Goal: Find specific page/section: Find specific page/section

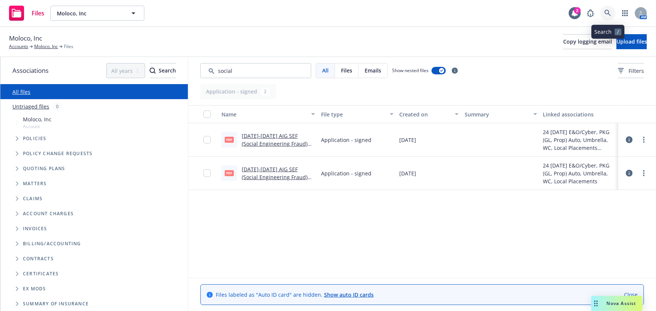
click at [611, 13] on icon at bounding box center [607, 13] width 7 height 7
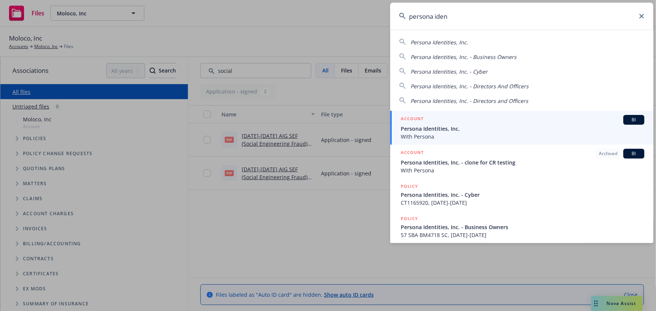
type input "persona iden"
click at [532, 129] on span "Persona Identities, Inc." at bounding box center [523, 129] width 244 height 8
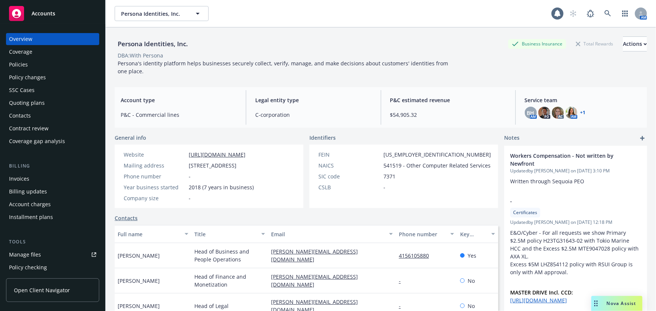
click at [48, 60] on div "Policies" at bounding box center [52, 65] width 87 height 12
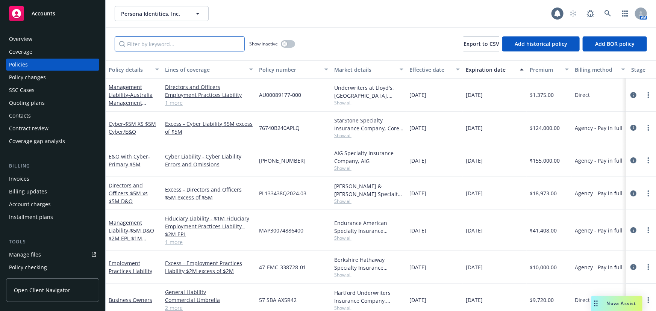
click at [207, 41] on input "Filter by keyword..." at bounding box center [180, 43] width 130 height 15
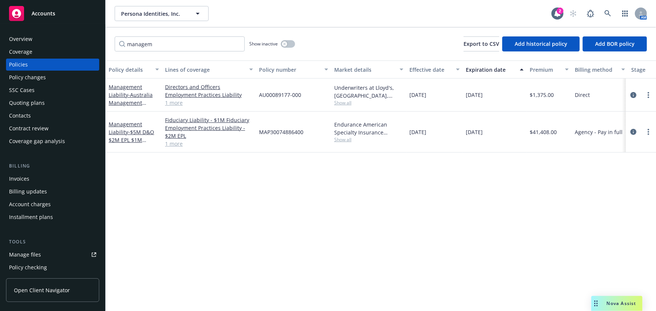
click at [175, 142] on link "1 more" at bounding box center [209, 144] width 88 height 8
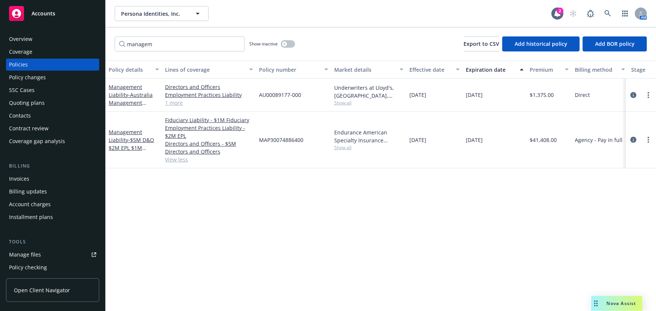
click at [644, 137] on div at bounding box center [641, 139] width 24 height 9
click at [648, 137] on circle "more" at bounding box center [649, 138] width 2 height 2
click at [596, 157] on link "Manage lines of coverage" at bounding box center [609, 155] width 88 height 15
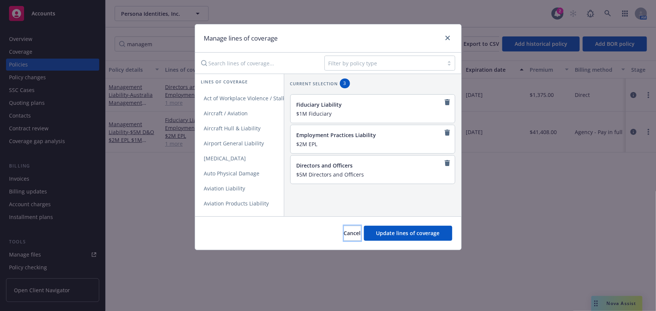
click at [348, 233] on span "Cancel" at bounding box center [352, 233] width 17 height 7
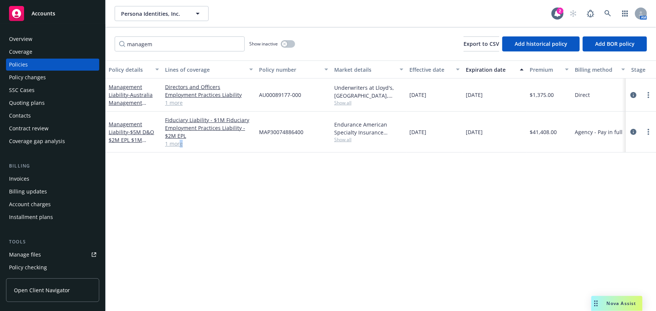
click at [180, 144] on link "1 more" at bounding box center [209, 144] width 88 height 8
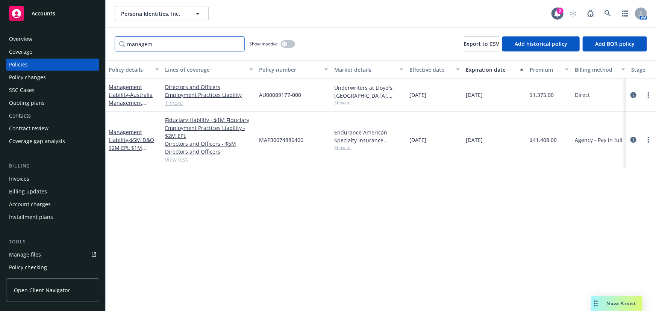
drag, startPoint x: 203, startPoint y: 48, endPoint x: 28, endPoint y: 40, distance: 175.4
click at [28, 40] on div "Accounts Overview Coverage Policies Policy changes SSC Cases Quoting plans Cont…" at bounding box center [328, 155] width 656 height 311
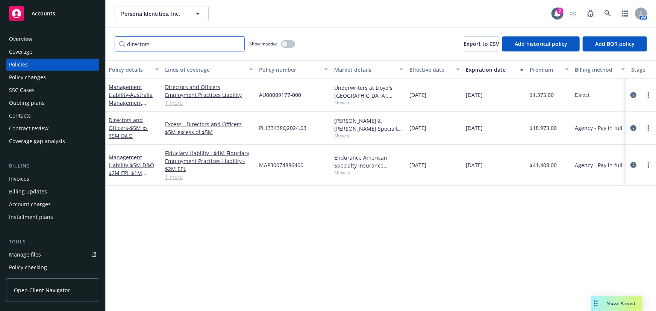
type input "directors"
